Goal: Information Seeking & Learning: Check status

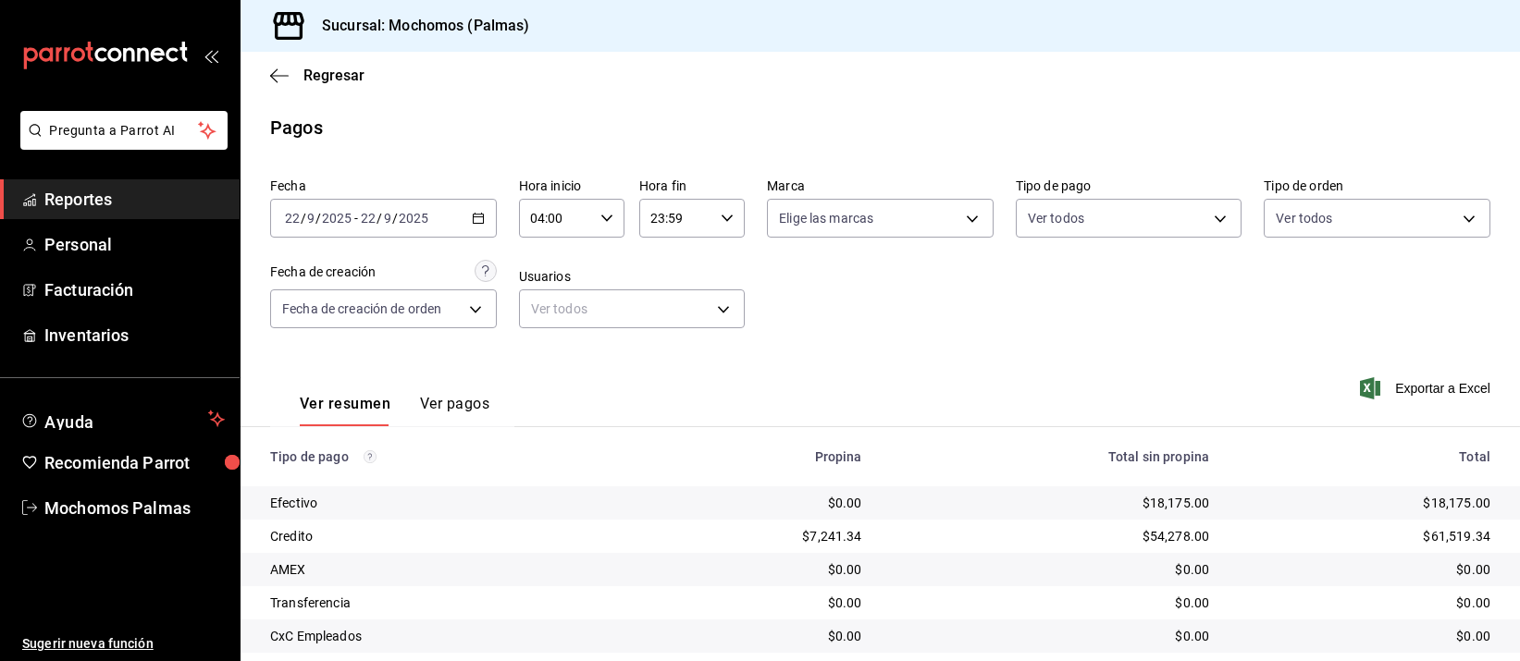
scroll to position [188, 0]
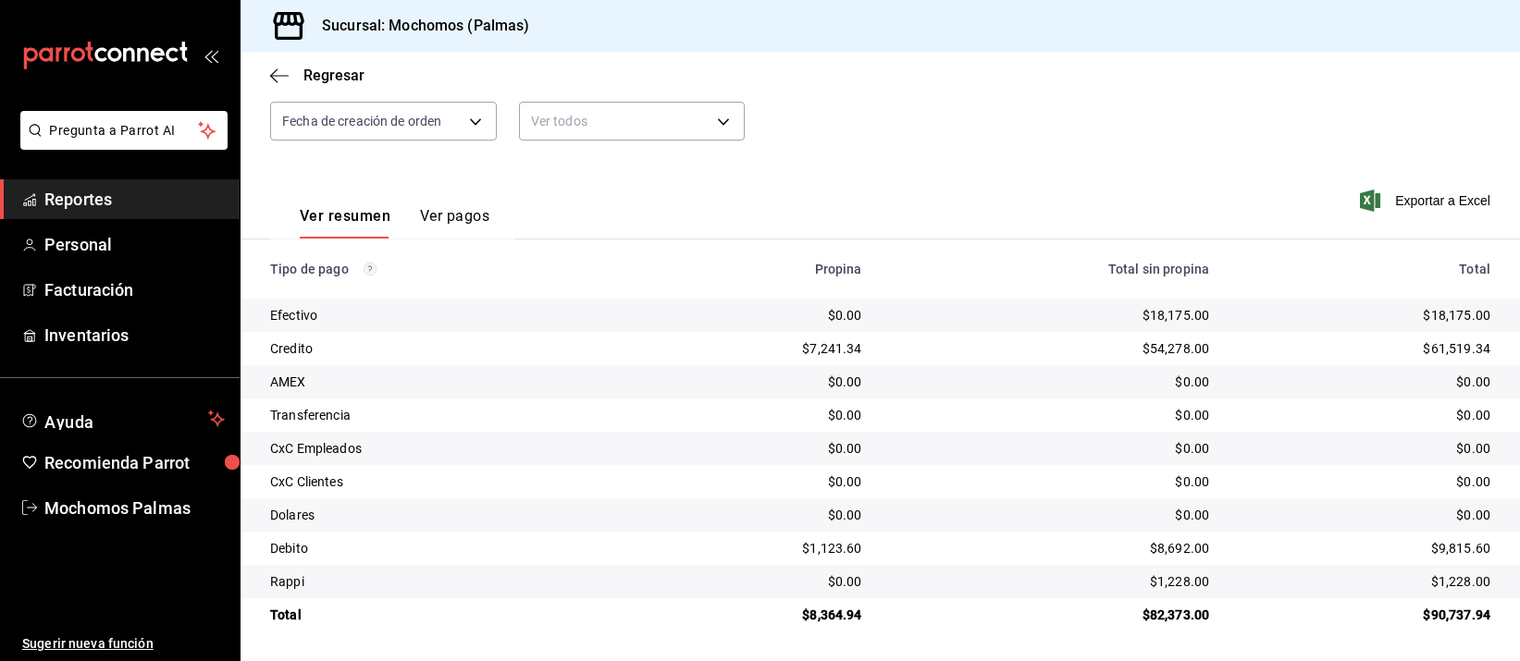
click at [929, 475] on div "$0.00" at bounding box center [1051, 482] width 318 height 18
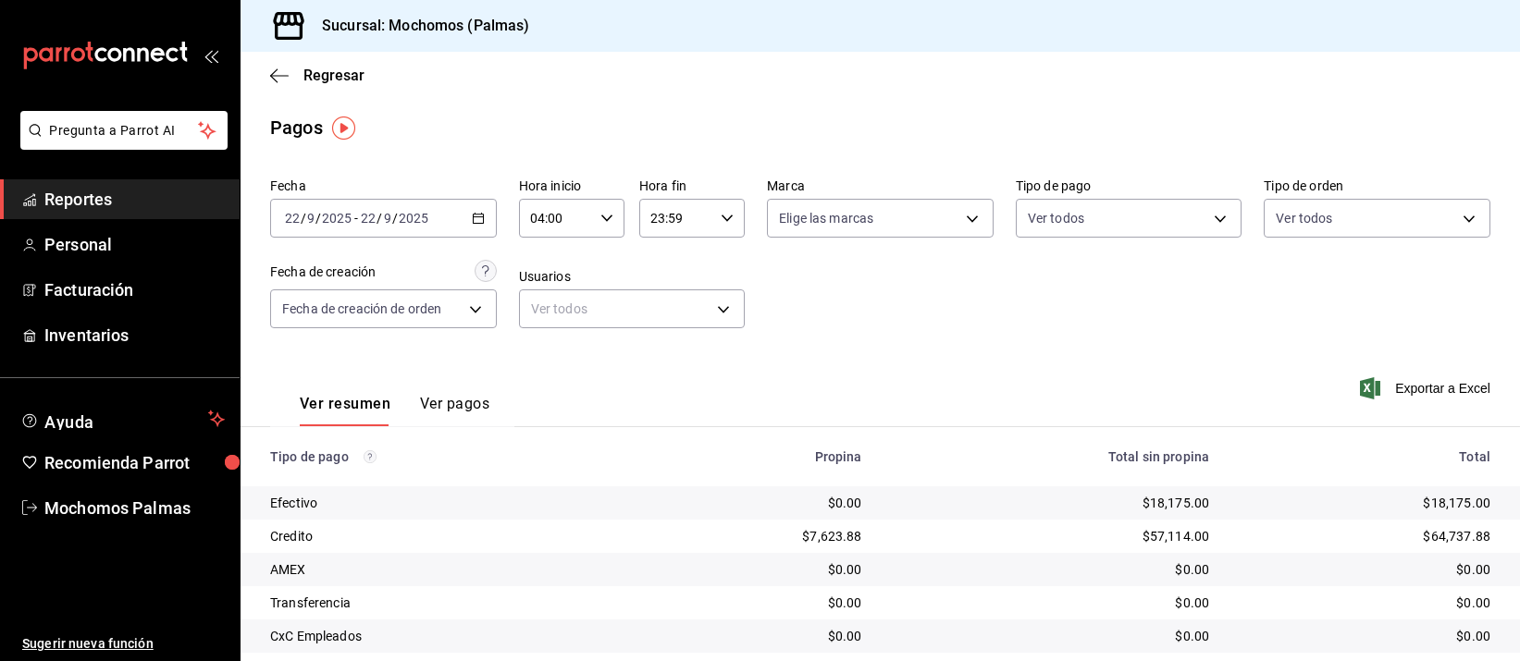
click at [916, 508] on div "$18,175.00" at bounding box center [1051, 503] width 318 height 18
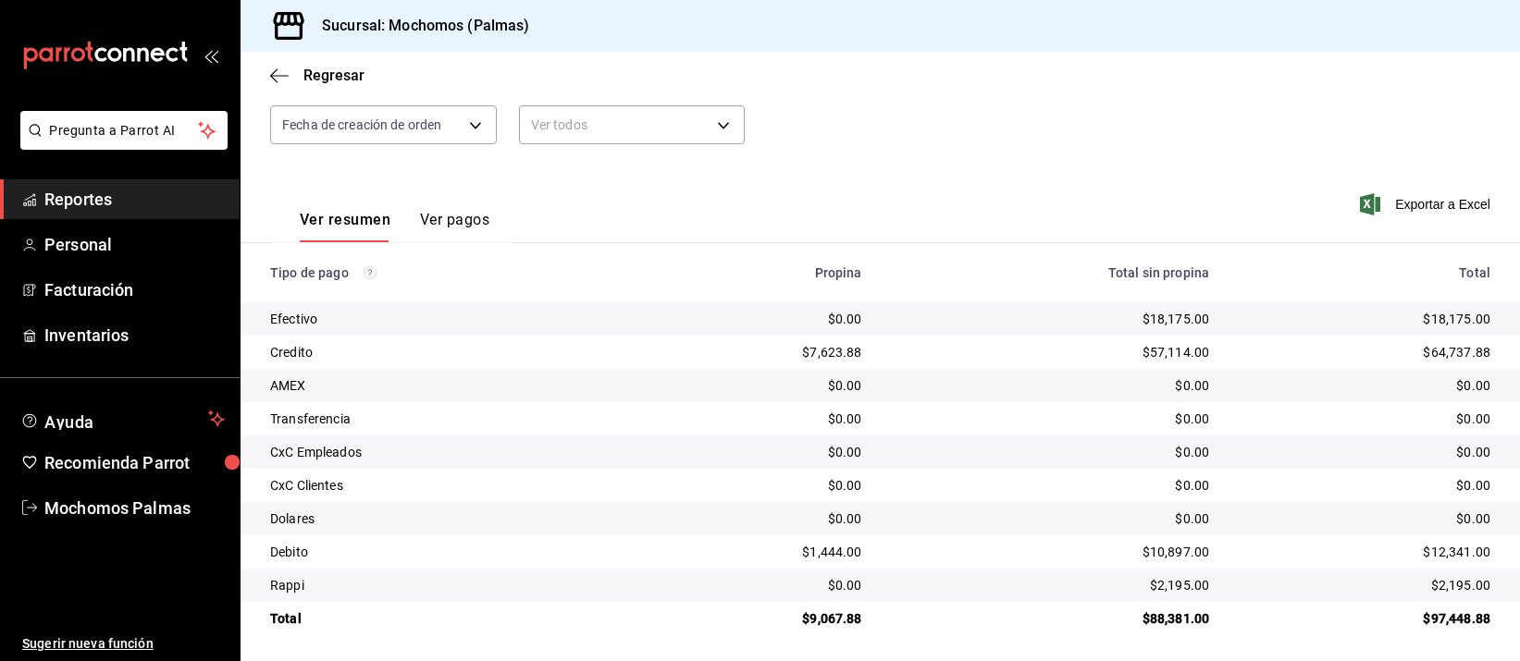
scroll to position [188, 0]
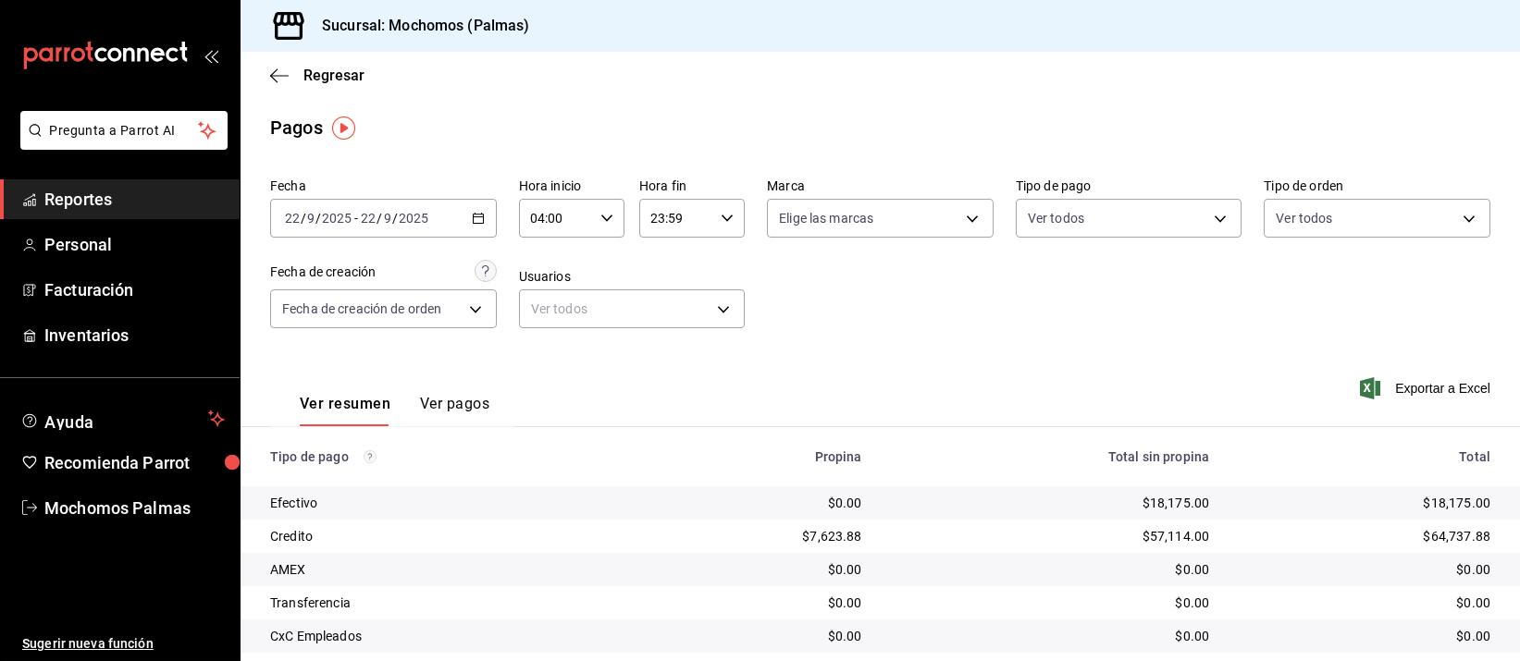
click at [890, 438] on th "Total sin propina" at bounding box center [1051, 456] width 348 height 59
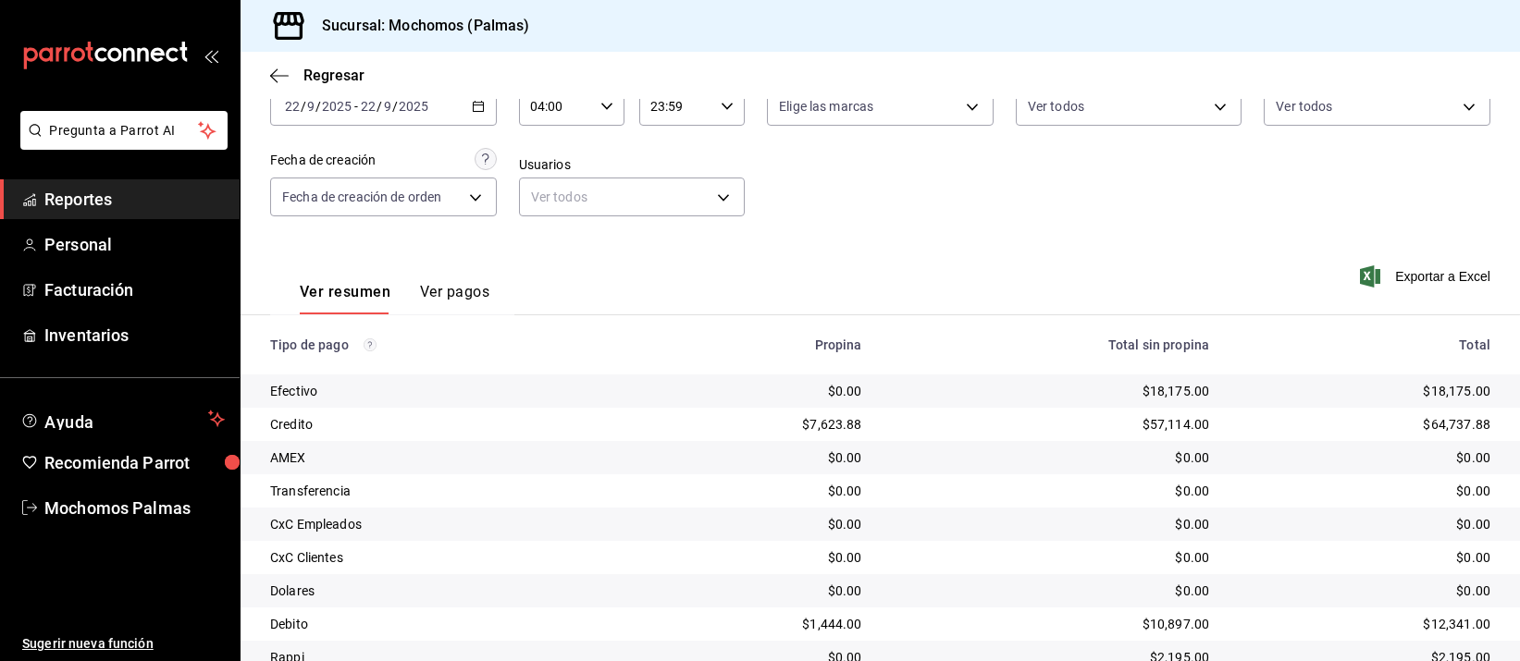
scroll to position [188, 0]
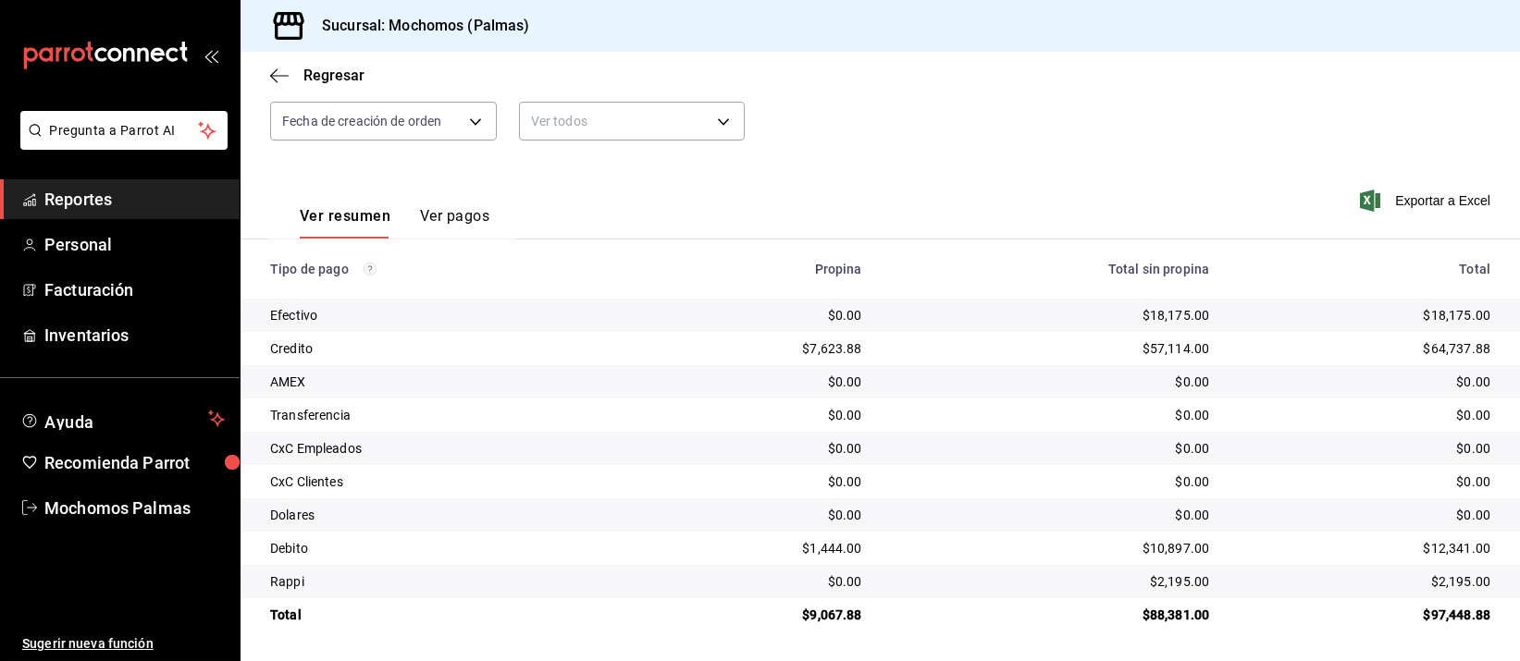
click at [969, 421] on div "$0.00" at bounding box center [1051, 415] width 318 height 18
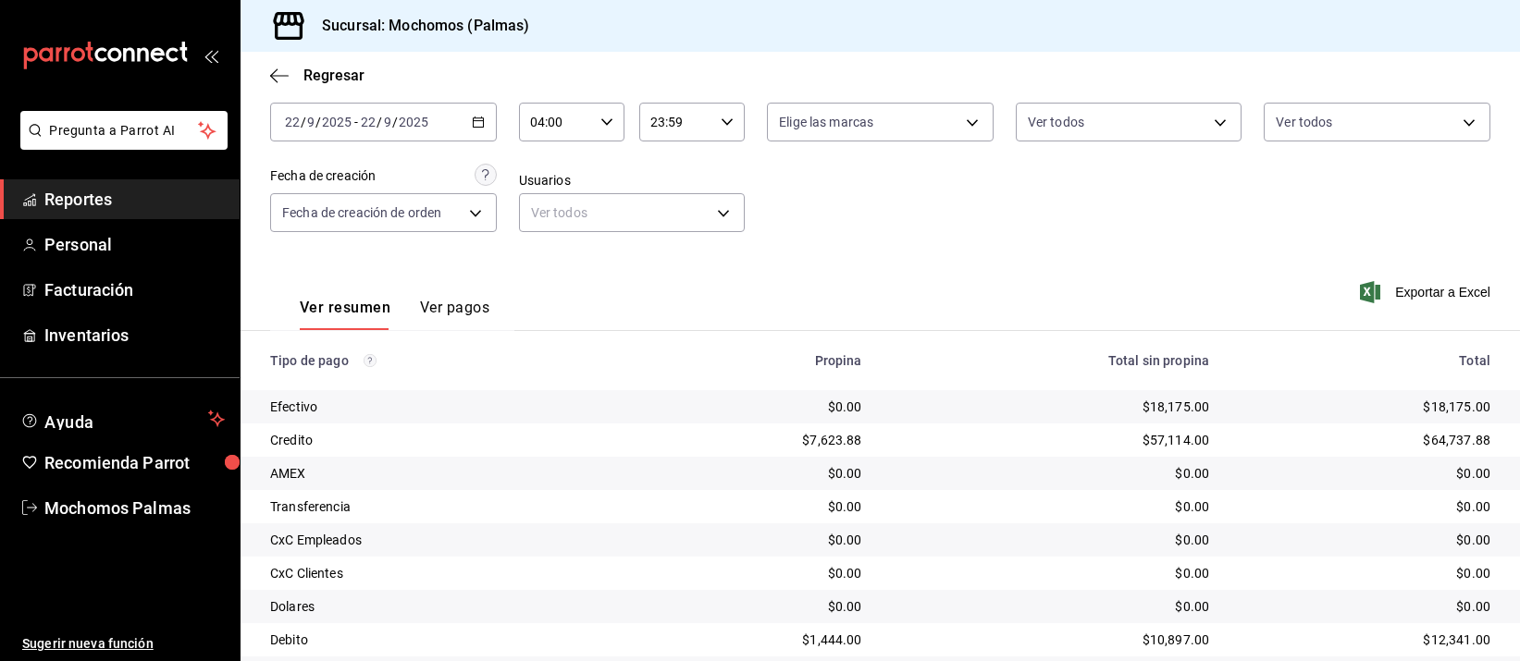
scroll to position [188, 0]
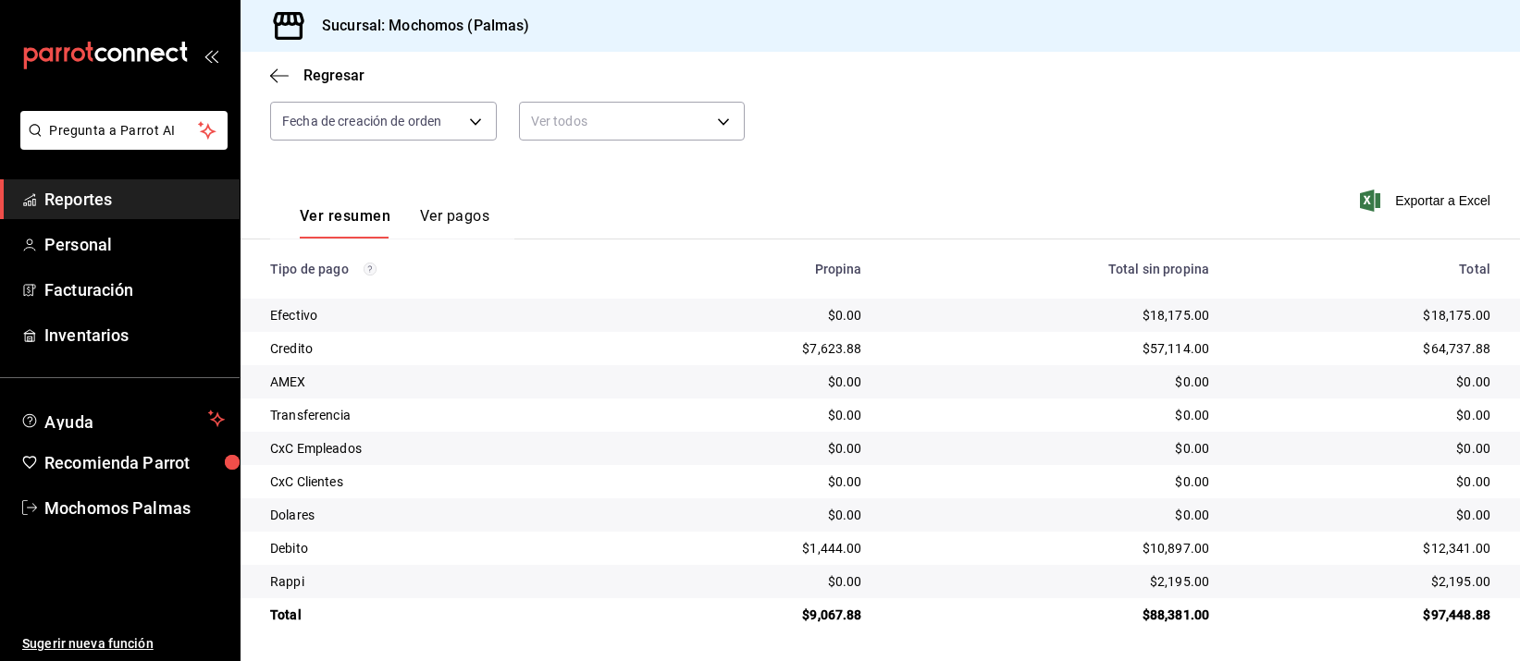
click at [959, 438] on td "$0.00" at bounding box center [1051, 448] width 348 height 33
click at [979, 499] on td "$0.00" at bounding box center [1051, 515] width 348 height 33
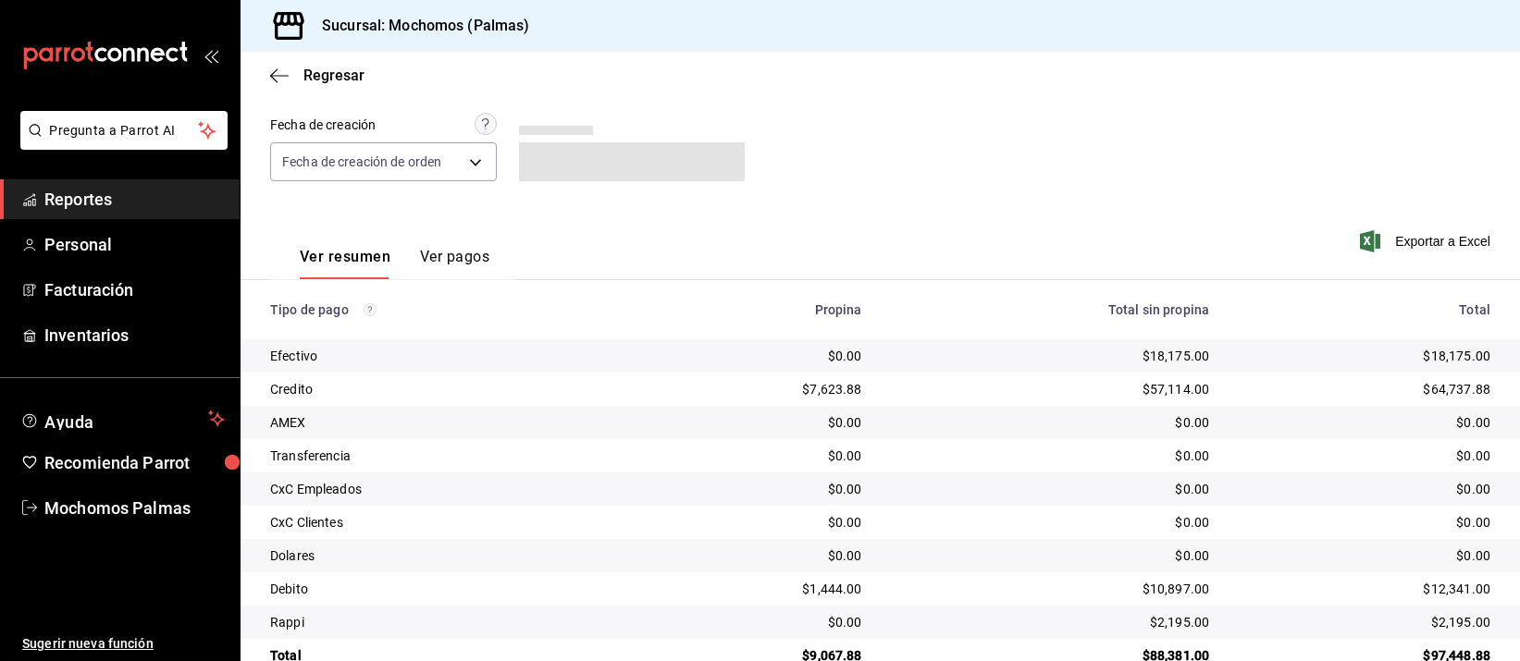
scroll to position [188, 0]
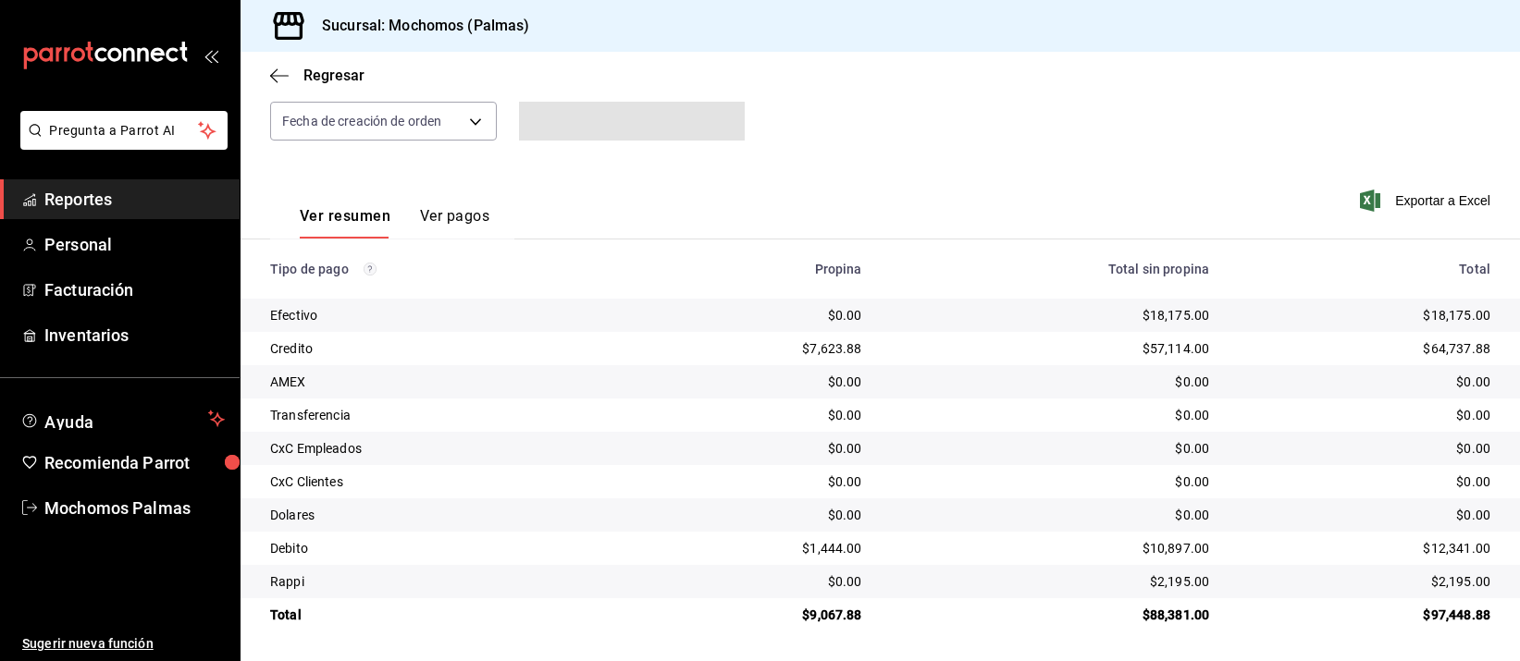
click at [969, 508] on div "$0.00" at bounding box center [1051, 515] width 318 height 18
click at [680, 350] on div "$7,623.88" at bounding box center [758, 348] width 207 height 18
click at [1421, 415] on div "$0.00" at bounding box center [1365, 415] width 252 height 18
